Goal: Information Seeking & Learning: Get advice/opinions

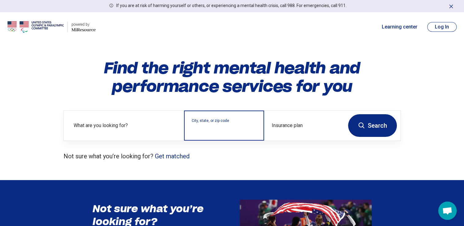
click at [196, 128] on input "City, state, or zip code" at bounding box center [224, 129] width 65 height 7
type input "*****"
click at [348, 114] on button "Search" at bounding box center [372, 125] width 49 height 23
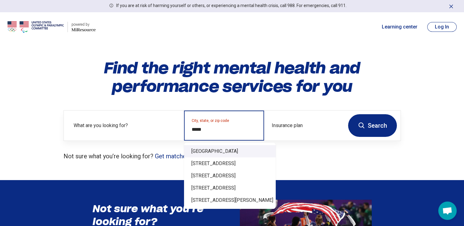
click at [212, 151] on div "Groveland, FL 34736" at bounding box center [230, 151] width 92 height 12
type input "**********"
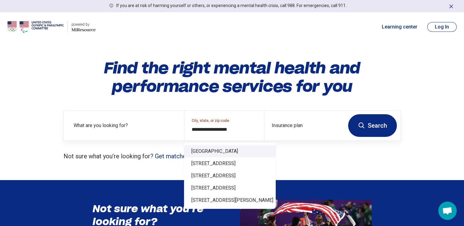
click at [212, 151] on div "**********" at bounding box center [232, 110] width 357 height 102
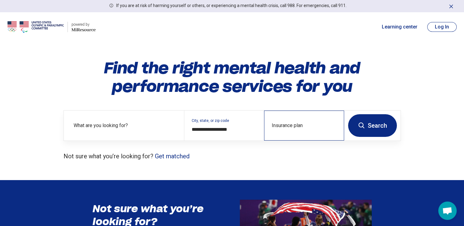
click at [289, 121] on div "Insurance plan" at bounding box center [304, 126] width 80 height 30
click at [348, 114] on button "Search" at bounding box center [372, 125] width 49 height 23
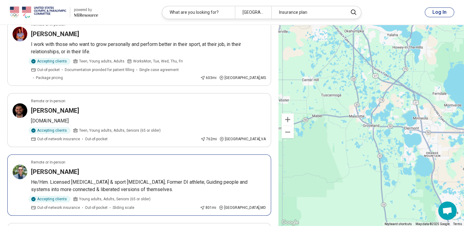
scroll to position [635, 0]
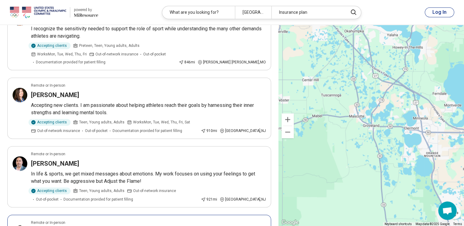
scroll to position [855, 0]
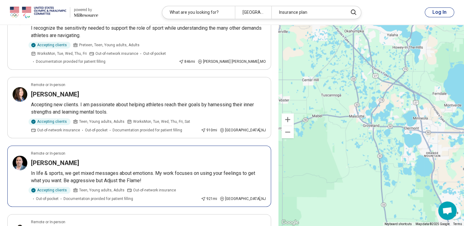
click at [154, 187] on div "Accepting clients Teen, Young adults, Adults Out-of-network insurance Out-of-po…" at bounding box center [114, 194] width 167 height 15
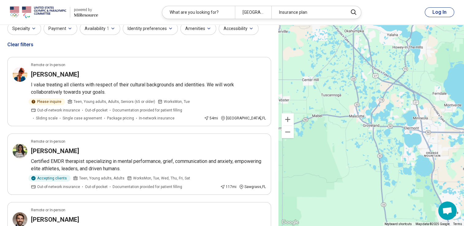
scroll to position [0, 0]
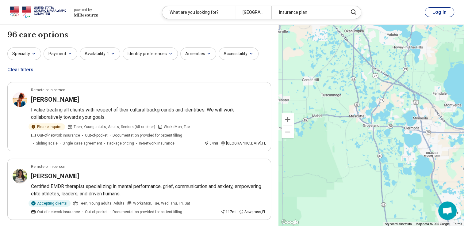
click at [180, 74] on div "Specialty Payment Availability 1 Identity preferences Amenities Accessibility C…" at bounding box center [139, 63] width 264 height 30
click at [133, 36] on div "96 care options 96 provider s" at bounding box center [139, 35] width 264 height 10
click at [121, 74] on div "Specialty Payment Availability 1 Identity preferences Amenities Accessibility C…" at bounding box center [139, 63] width 264 height 30
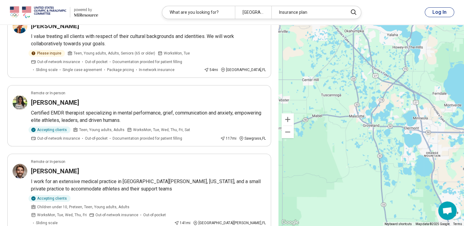
scroll to position [99, 0]
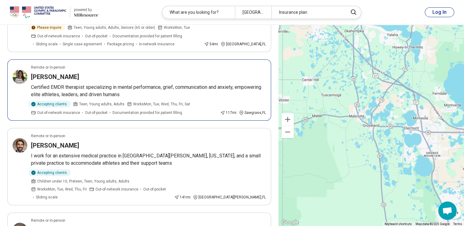
click at [121, 75] on div "Amy Pope-Latham" at bounding box center [148, 77] width 235 height 9
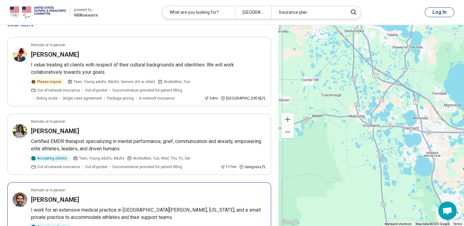
scroll to position [0, 0]
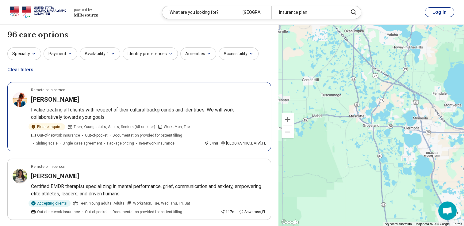
click at [91, 111] on p "I value treating all clients with respect of their cultural backgrounds and ide…" at bounding box center [148, 113] width 235 height 15
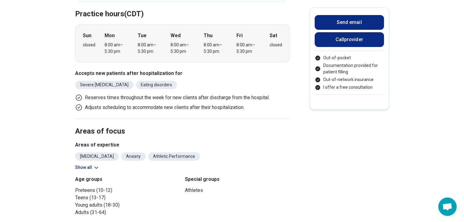
scroll to position [174, 5]
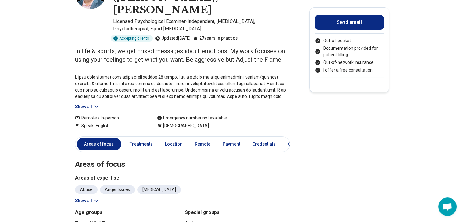
scroll to position [0, 5]
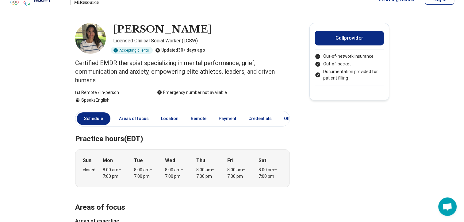
scroll to position [0, 5]
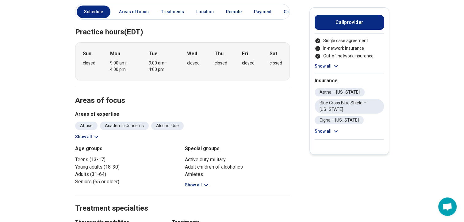
scroll to position [196, 0]
